Goal: Transaction & Acquisition: Purchase product/service

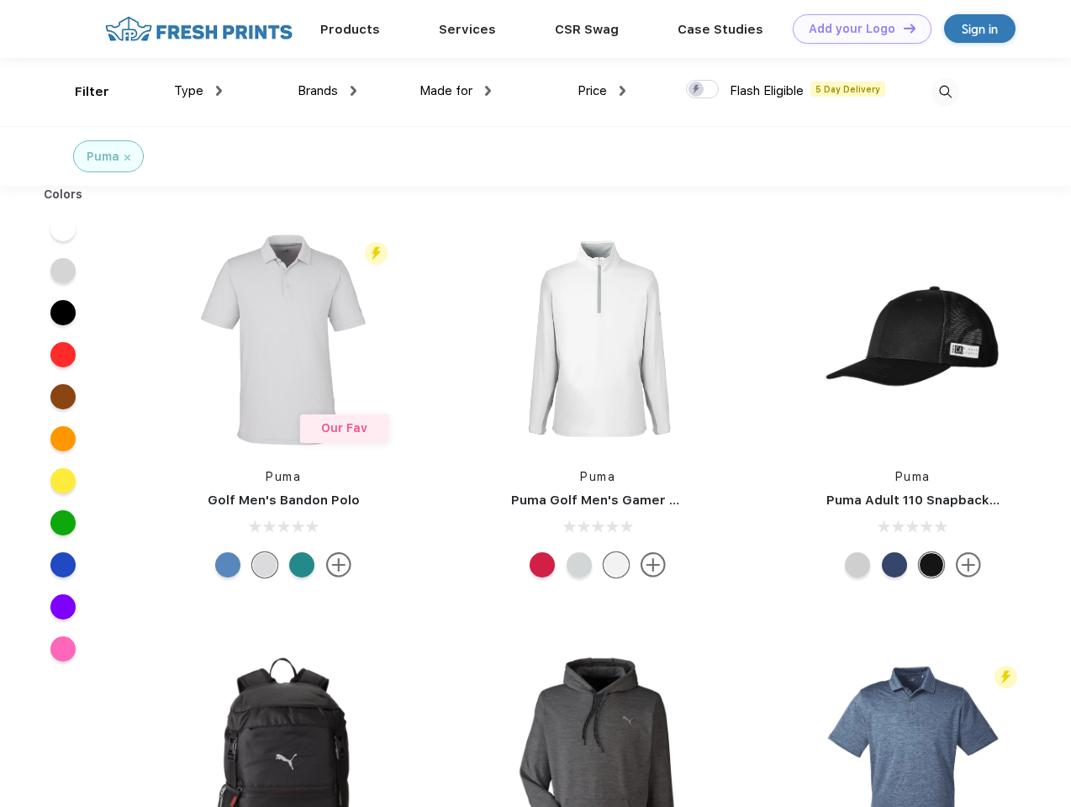
click at [856, 29] on link "Add your Logo Design Tool" at bounding box center [862, 28] width 139 height 29
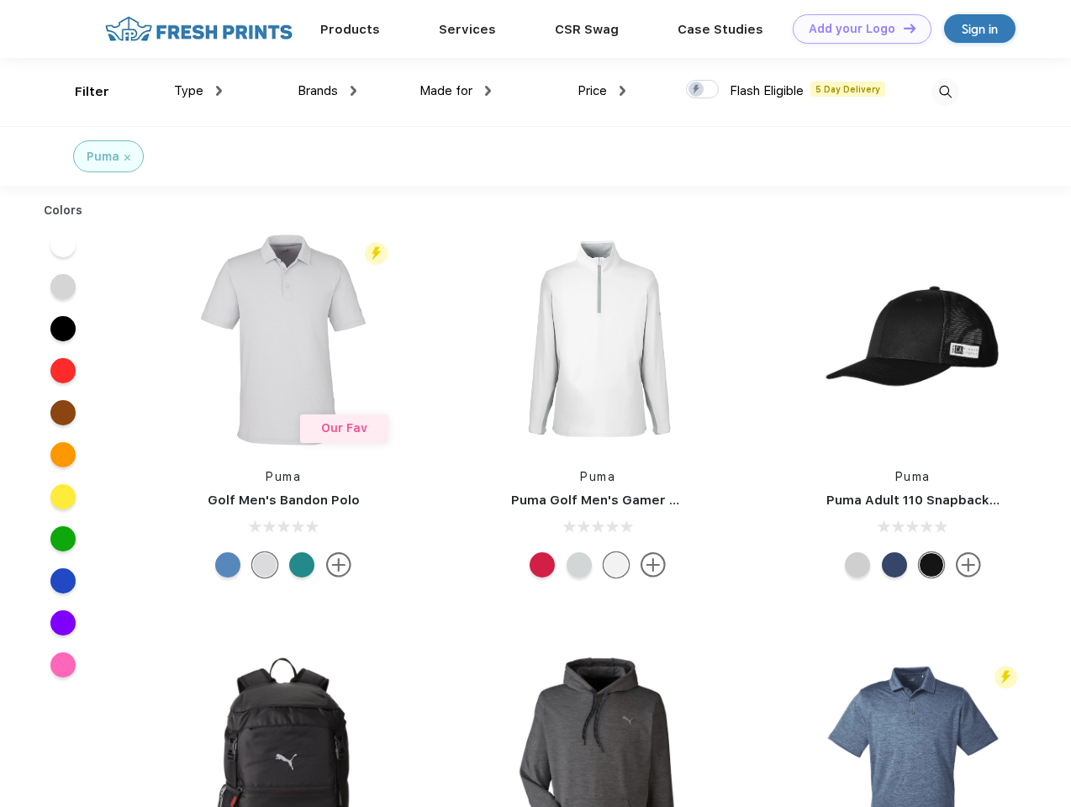
click at [0, 0] on div "Design Tool" at bounding box center [0, 0] width 0 height 0
click at [902, 28] on link "Add your Logo Design Tool" at bounding box center [862, 28] width 139 height 29
click at [81, 92] on div "Filter" at bounding box center [92, 91] width 34 height 19
click at [198, 91] on span "Type" at bounding box center [188, 90] width 29 height 15
click at [327, 91] on span "Brands" at bounding box center [318, 90] width 40 height 15
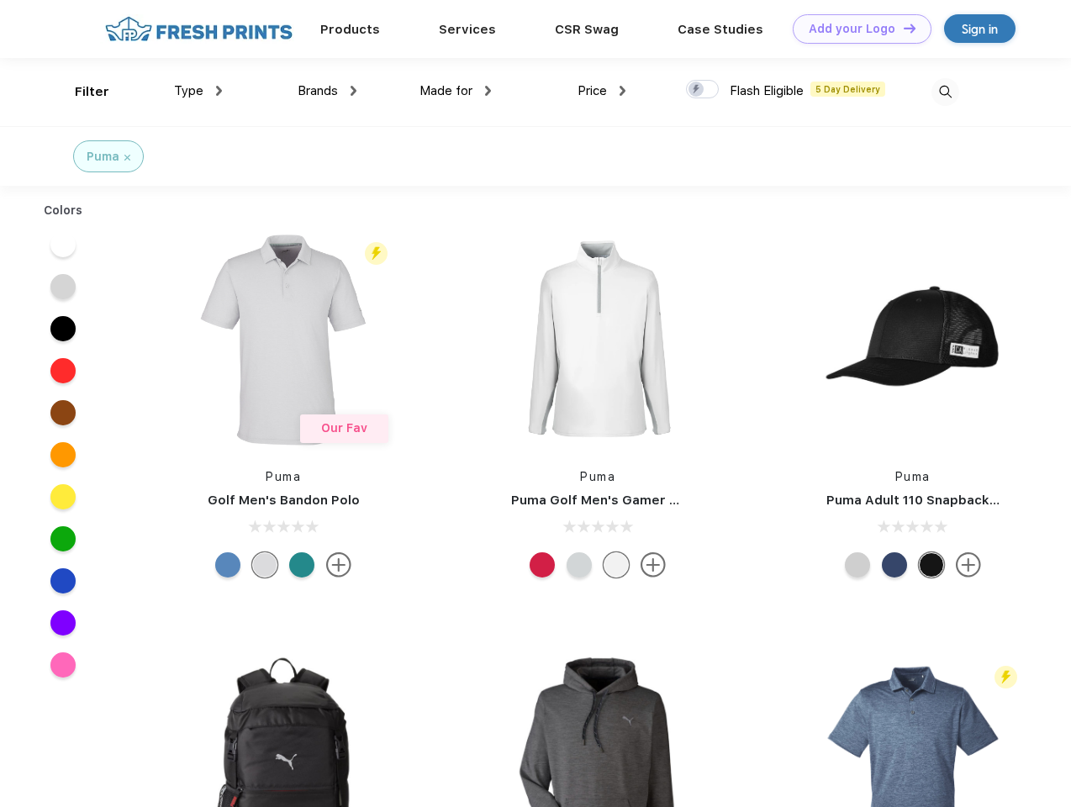
click at [456, 91] on span "Made for" at bounding box center [445, 90] width 53 height 15
click at [602, 91] on span "Price" at bounding box center [591, 90] width 29 height 15
click at [703, 90] on div at bounding box center [702, 89] width 33 height 18
click at [697, 90] on input "checkbox" at bounding box center [691, 84] width 11 height 11
click at [945, 92] on img at bounding box center [945, 92] width 28 height 28
